Goal: Transaction & Acquisition: Purchase product/service

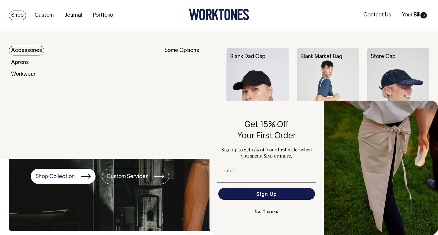
click at [17, 14] on link "Shop" at bounding box center [17, 16] width 17 height 10
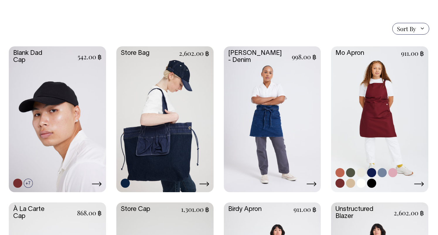
scroll to position [127, 0]
click at [390, 86] on link at bounding box center [379, 118] width 97 height 145
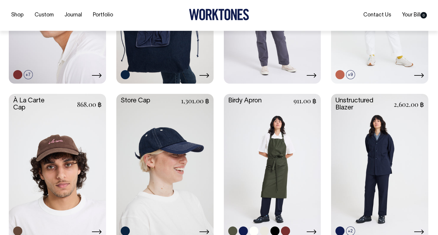
scroll to position [236, 0]
click at [285, 163] on link at bounding box center [272, 165] width 97 height 145
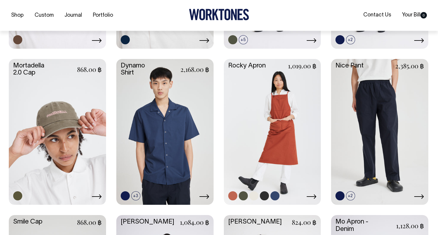
scroll to position [427, 0]
click at [283, 147] on link at bounding box center [272, 131] width 97 height 145
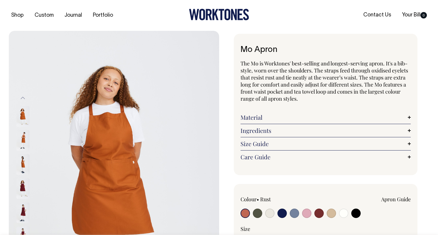
click at [273, 214] on input "radio" at bounding box center [269, 212] width 9 height 9
radio input "true"
select select "Natural"
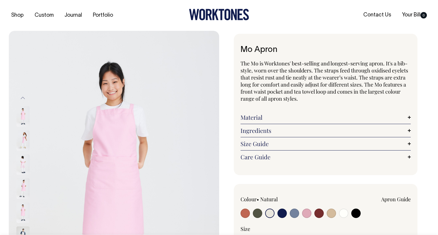
click at [24, 95] on button "Previous" at bounding box center [22, 97] width 9 height 13
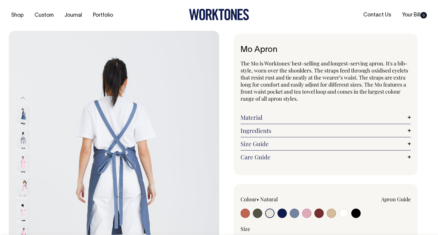
click at [24, 95] on button "Previous" at bounding box center [22, 97] width 9 height 13
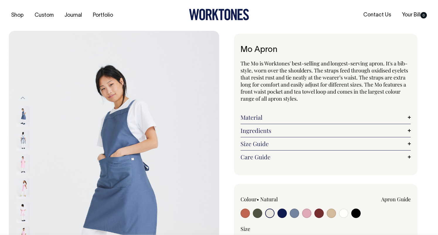
click at [24, 95] on button "Previous" at bounding box center [22, 97] width 9 height 13
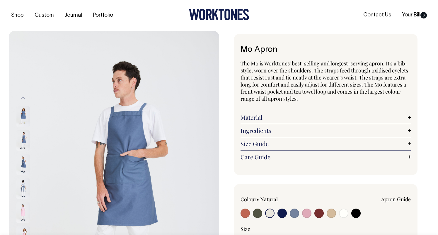
click at [24, 95] on button "Previous" at bounding box center [22, 97] width 9 height 13
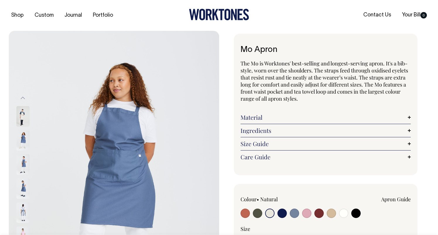
click at [24, 95] on button "Previous" at bounding box center [22, 97] width 9 height 13
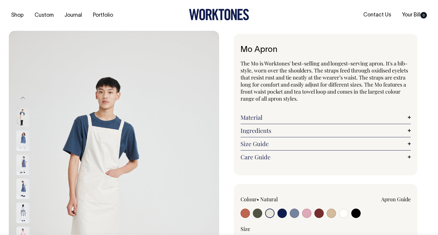
click at [24, 95] on button "Previous" at bounding box center [22, 97] width 9 height 13
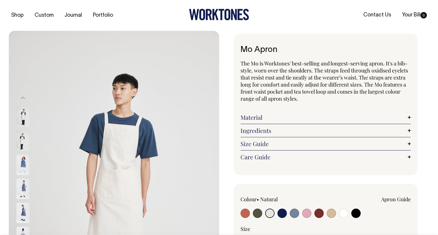
click at [24, 96] on button "Previous" at bounding box center [22, 97] width 9 height 13
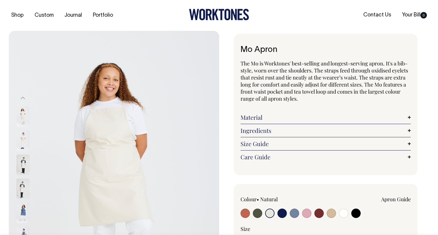
click at [21, 140] on img at bounding box center [22, 140] width 13 height 21
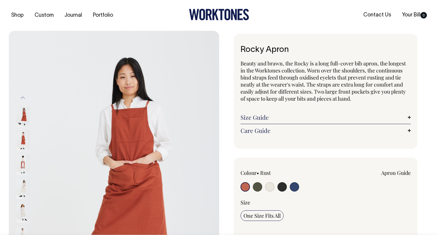
click at [18, 185] on img at bounding box center [22, 188] width 13 height 21
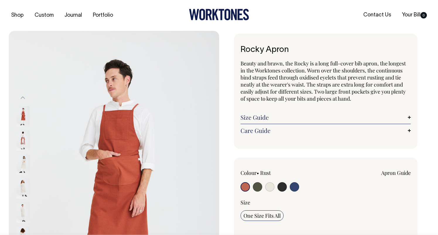
click at [269, 186] on input "radio" at bounding box center [269, 186] width 9 height 9
radio input "true"
select select "Natural"
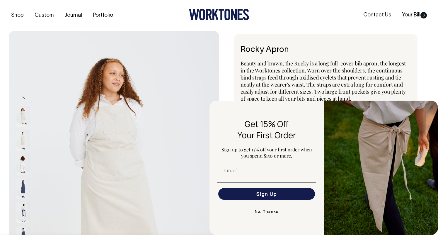
click at [430, 106] on circle "Close dialog" at bounding box center [431, 106] width 7 height 7
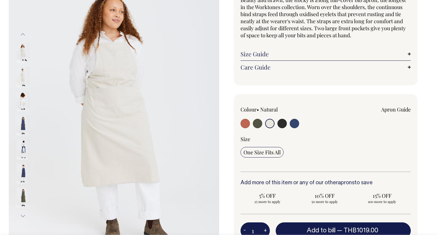
scroll to position [65, 0]
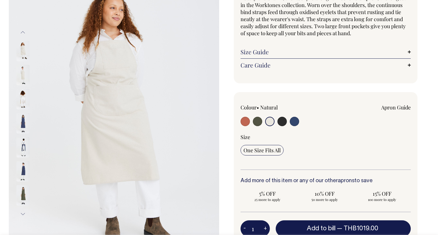
click at [273, 122] on input "radio" at bounding box center [269, 121] width 9 height 9
drag, startPoint x: 273, startPoint y: 123, endPoint x: 196, endPoint y: 121, distance: 76.8
click at [273, 123] on input "radio" at bounding box center [269, 121] width 9 height 9
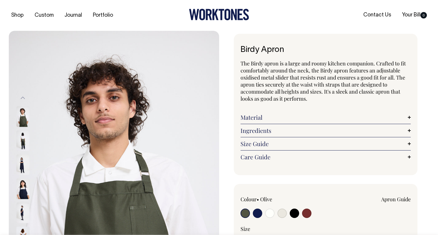
click at [280, 214] on input "radio" at bounding box center [282, 212] width 9 height 9
radio input "true"
select select "Natural"
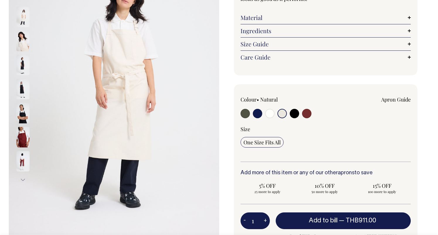
scroll to position [86, 0]
